Goal: Find specific page/section: Find specific page/section

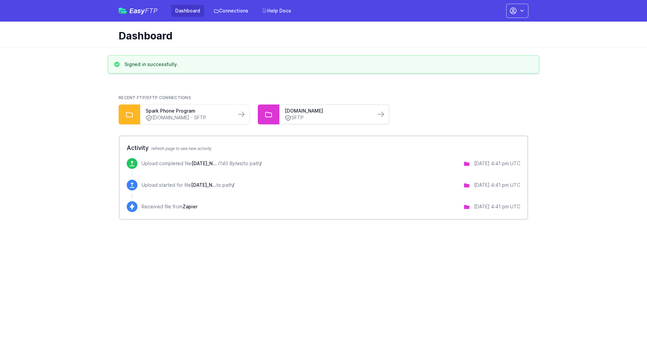
click at [337, 116] on link "SFTP" at bounding box center [327, 117] width 85 height 7
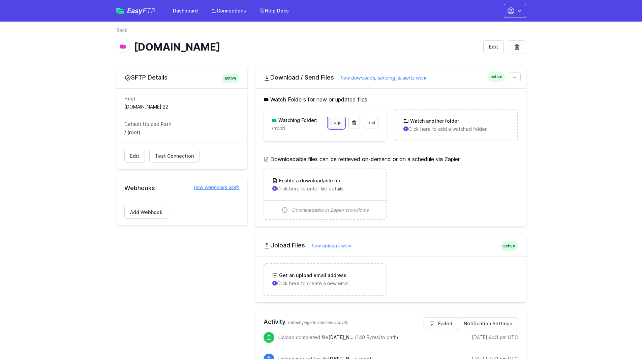
click at [336, 125] on link "Logs" at bounding box center [336, 122] width 16 height 11
